Goal: Task Accomplishment & Management: Manage account settings

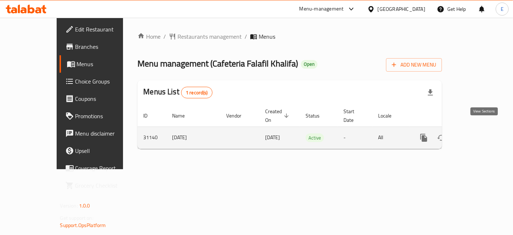
click at [480, 133] on icon "enhanced table" at bounding box center [476, 137] width 9 height 9
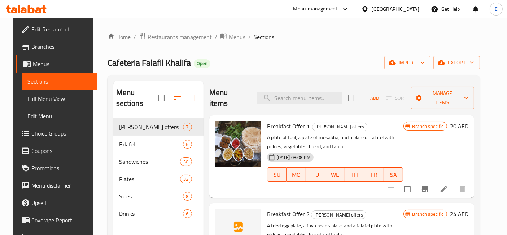
click at [448, 184] on icon at bounding box center [444, 188] width 9 height 9
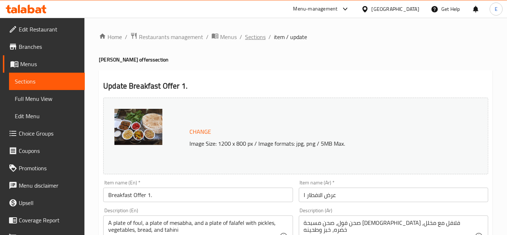
click at [252, 38] on span "Sections" at bounding box center [255, 36] width 21 height 9
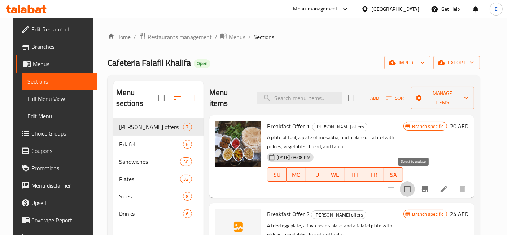
click at [413, 181] on input "checkbox" at bounding box center [407, 188] width 15 height 15
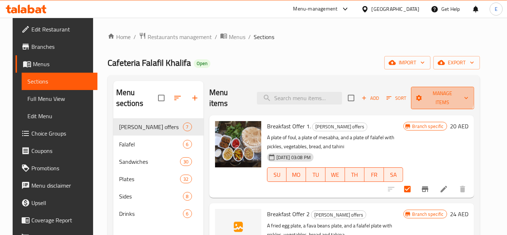
click at [435, 93] on span "Manage items" at bounding box center [443, 98] width 52 height 18
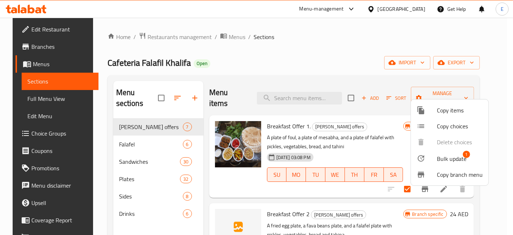
click at [501, 135] on div at bounding box center [256, 117] width 513 height 235
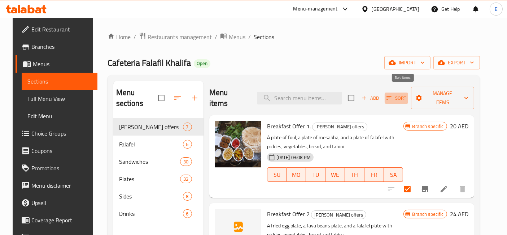
click at [400, 94] on span "Sort" at bounding box center [397, 98] width 20 height 8
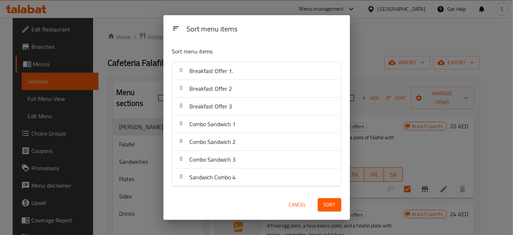
click at [294, 201] on span "Cancel" at bounding box center [297, 204] width 17 height 9
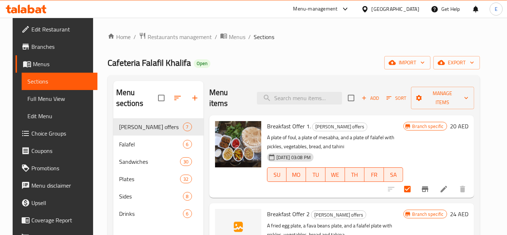
click at [414, 181] on input "checkbox" at bounding box center [407, 188] width 15 height 15
checkbox input "false"
click at [442, 182] on li at bounding box center [444, 188] width 20 height 13
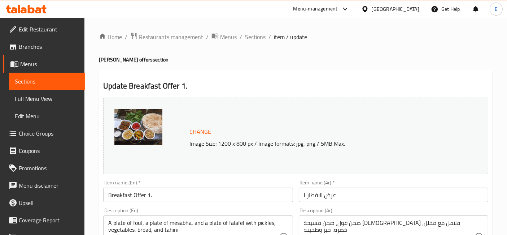
click at [243, 40] on ol "Home / Restaurants management / Menus / Sections / item / update" at bounding box center [296, 36] width 394 height 9
click at [249, 39] on span "Sections" at bounding box center [255, 36] width 21 height 9
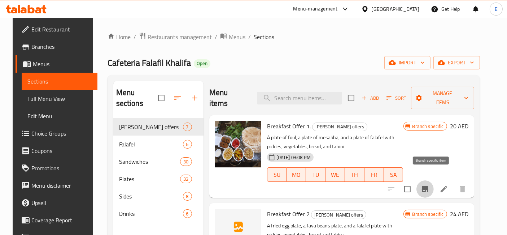
click at [430, 184] on icon "Branch-specific-item" at bounding box center [425, 188] width 9 height 9
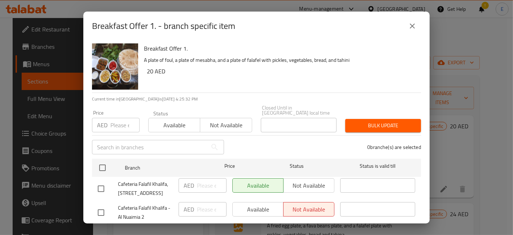
click at [412, 21] on button "close" at bounding box center [412, 25] width 17 height 17
